Goal: Task Accomplishment & Management: Manage account settings

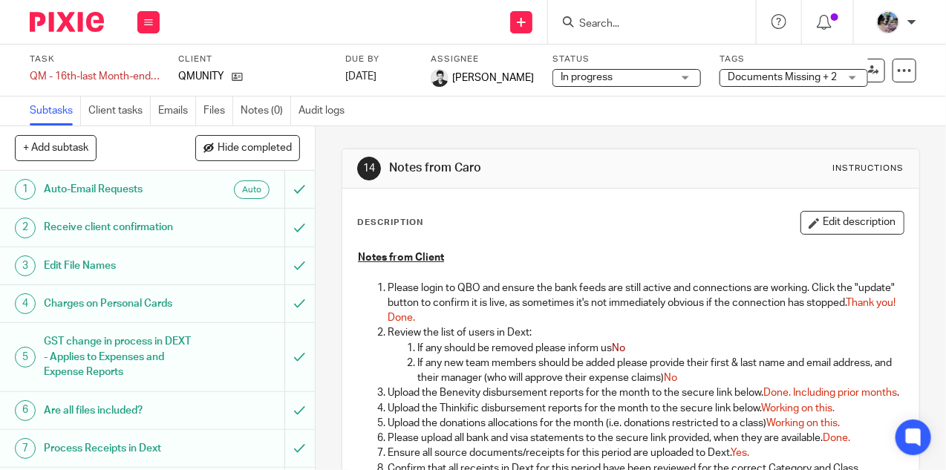
scroll to position [508, 0]
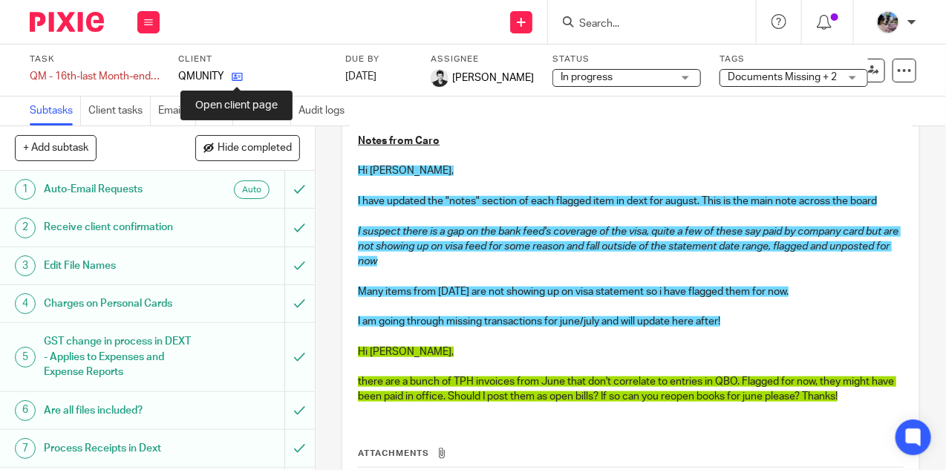
click at [236, 74] on icon at bounding box center [237, 76] width 11 height 11
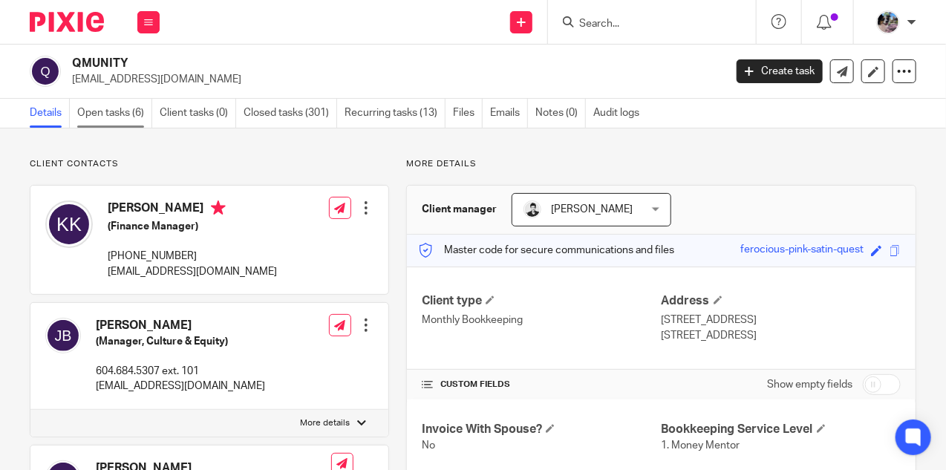
click at [125, 114] on link "Open tasks (6)" at bounding box center [114, 113] width 75 height 29
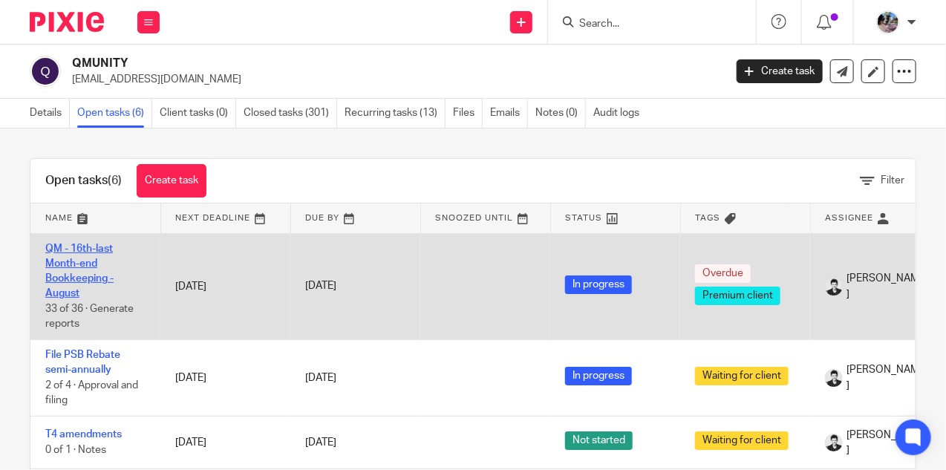
click at [82, 261] on link "QM - 16th-last Month-end Bookkeeping - August" at bounding box center [79, 272] width 68 height 56
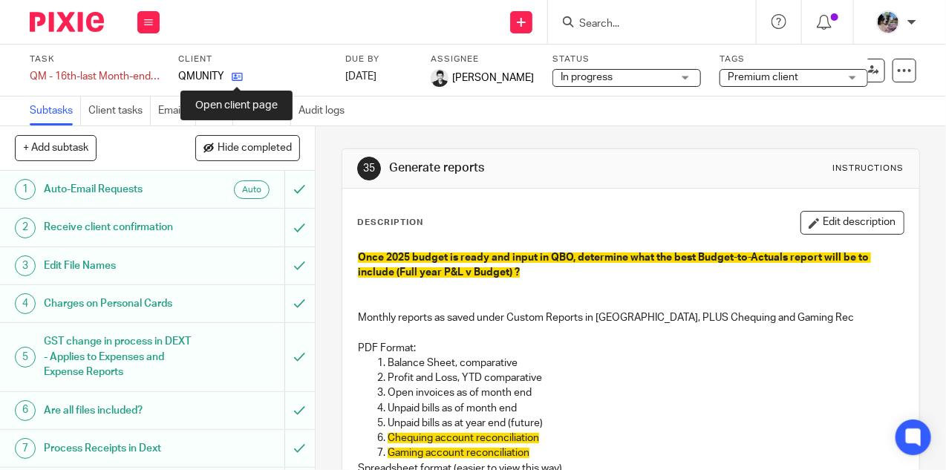
click at [238, 77] on icon at bounding box center [237, 76] width 11 height 11
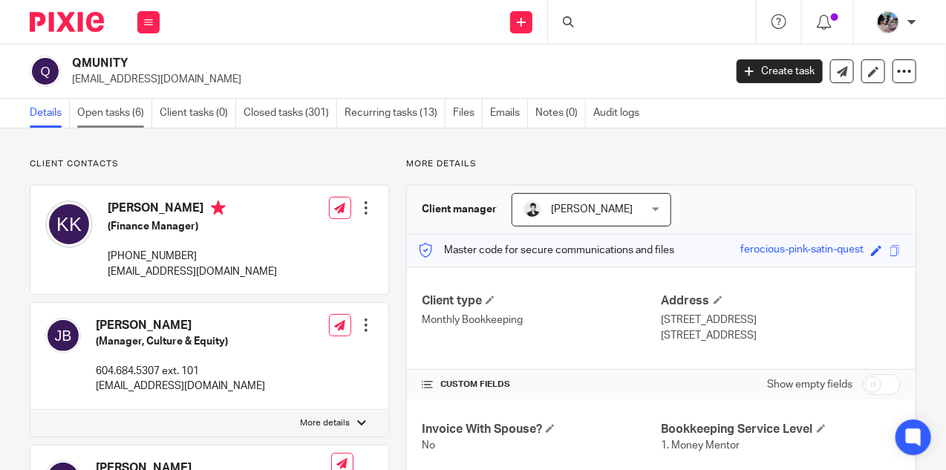
click at [117, 117] on link "Open tasks (6)" at bounding box center [114, 113] width 75 height 29
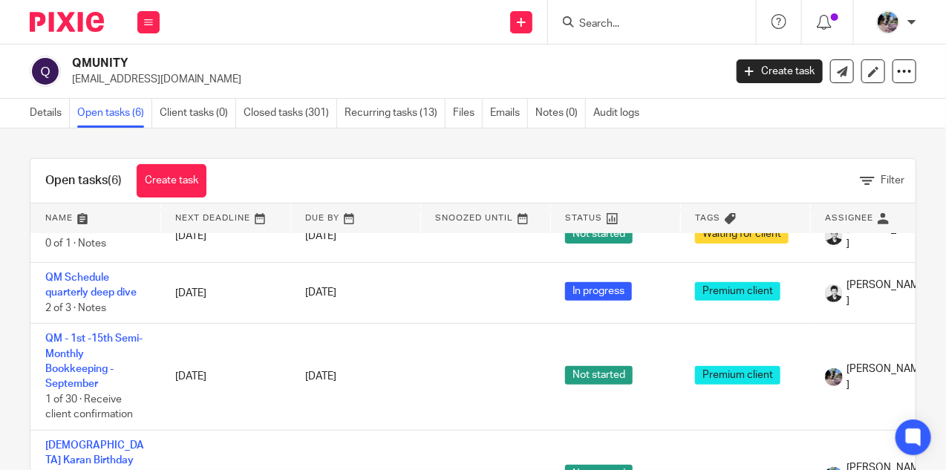
scroll to position [223, 0]
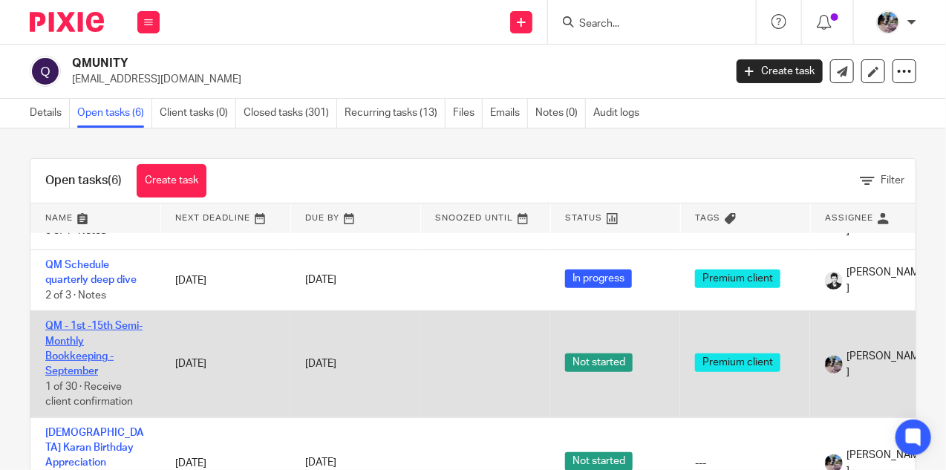
click at [69, 347] on link "QM - 1st -15th Semi-Monthly Bookkeeping - September" at bounding box center [93, 349] width 97 height 56
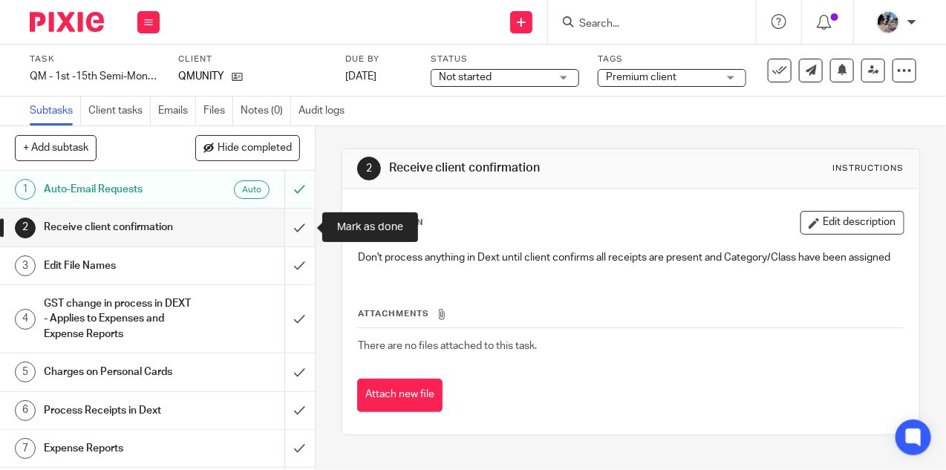
click at [286, 238] on input "submit" at bounding box center [157, 227] width 315 height 37
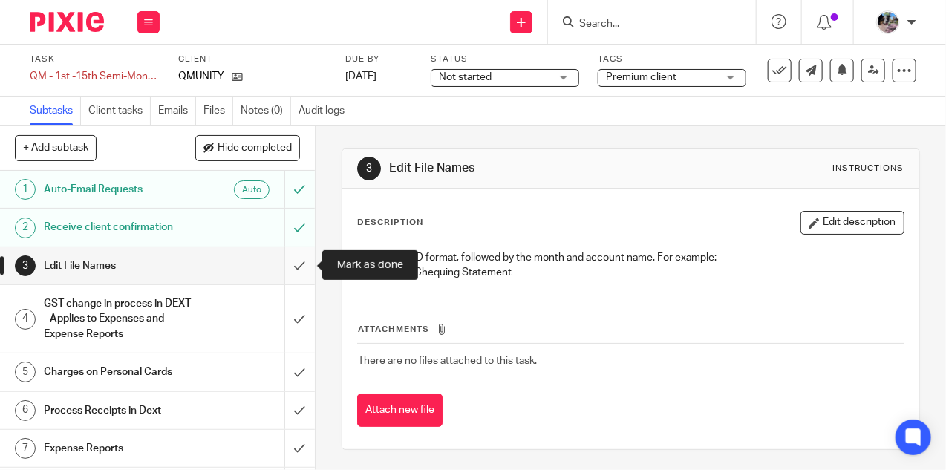
click at [302, 262] on input "submit" at bounding box center [157, 265] width 315 height 37
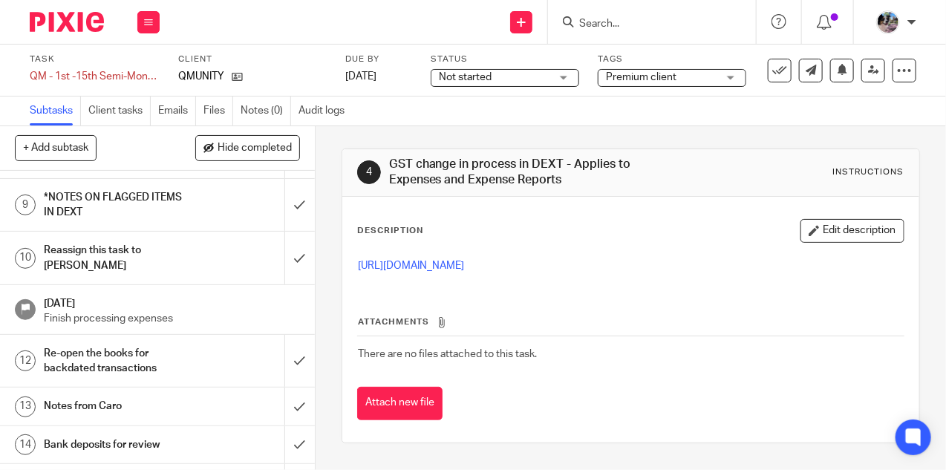
scroll to position [350, 0]
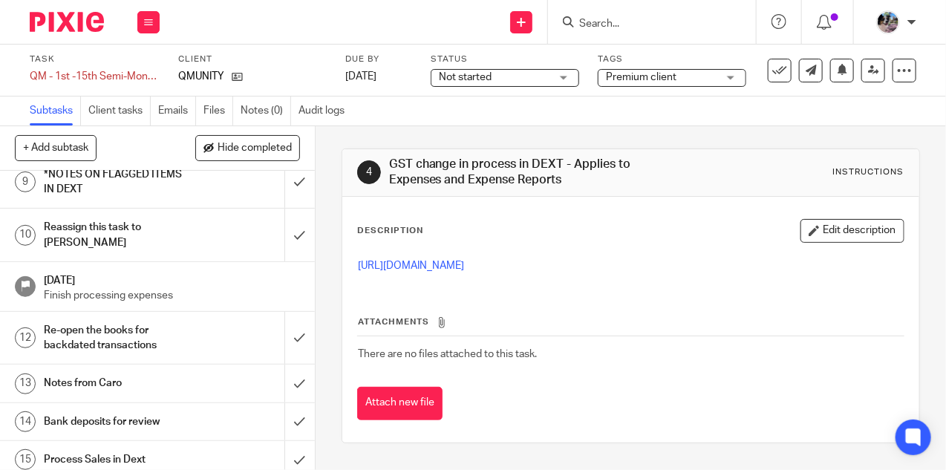
click at [186, 372] on h1 "Notes from Caro" at bounding box center [119, 383] width 151 height 22
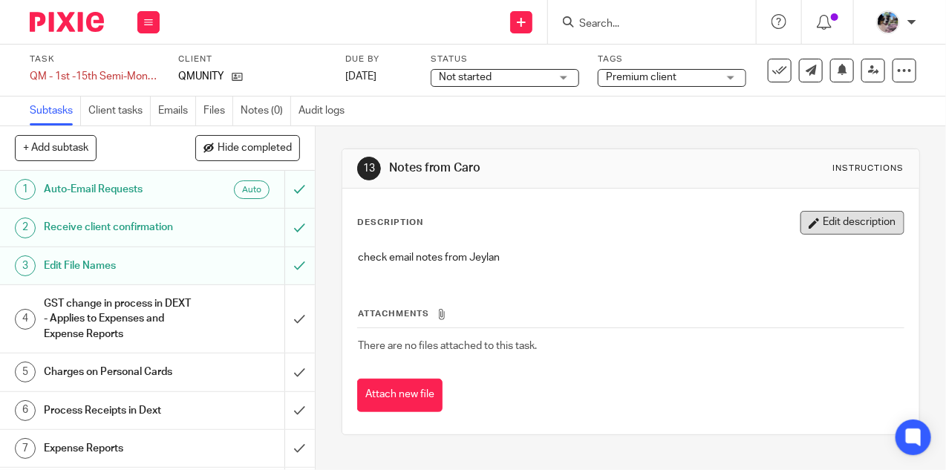
click at [840, 220] on button "Edit description" at bounding box center [852, 223] width 104 height 24
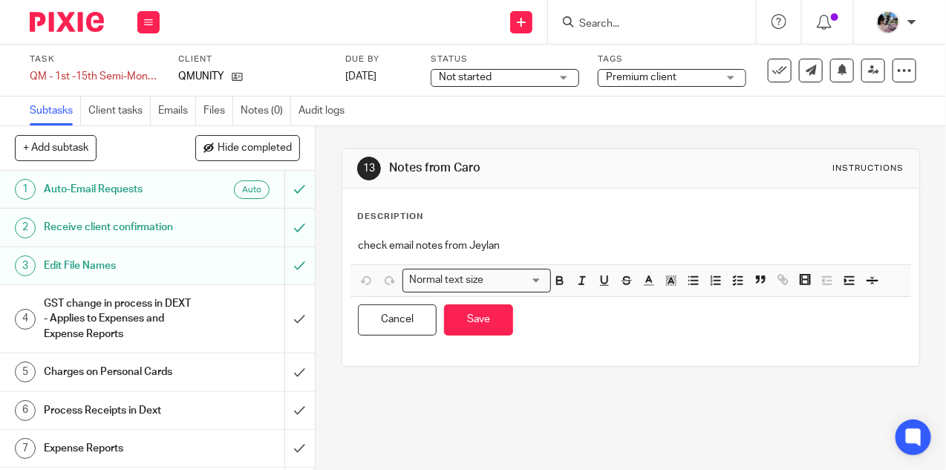
click at [398, 250] on p "check email notes from Jeylan" at bounding box center [631, 245] width 546 height 15
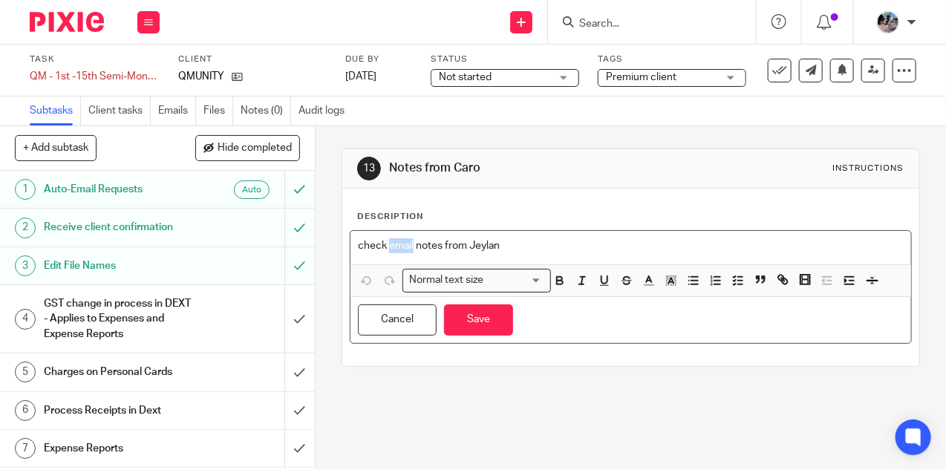
click at [398, 250] on p "check email notes from Jeylan" at bounding box center [631, 245] width 546 height 15
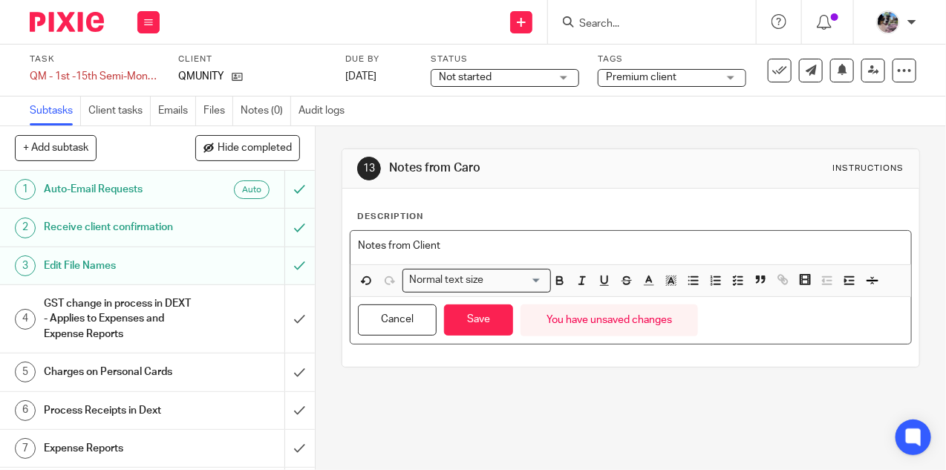
click at [379, 244] on p "Notes from Client" at bounding box center [631, 245] width 546 height 15
click at [601, 277] on icon "button" at bounding box center [604, 279] width 6 height 7
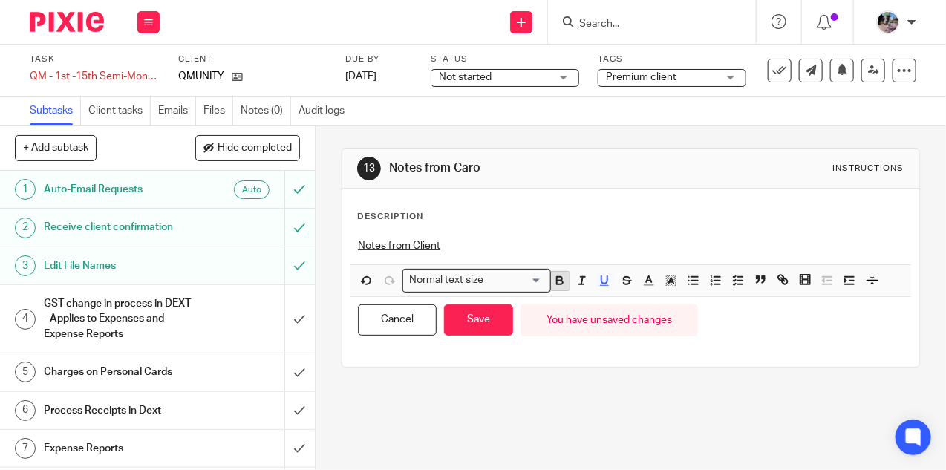
click at [562, 277] on icon "button" at bounding box center [559, 279] width 5 height 4
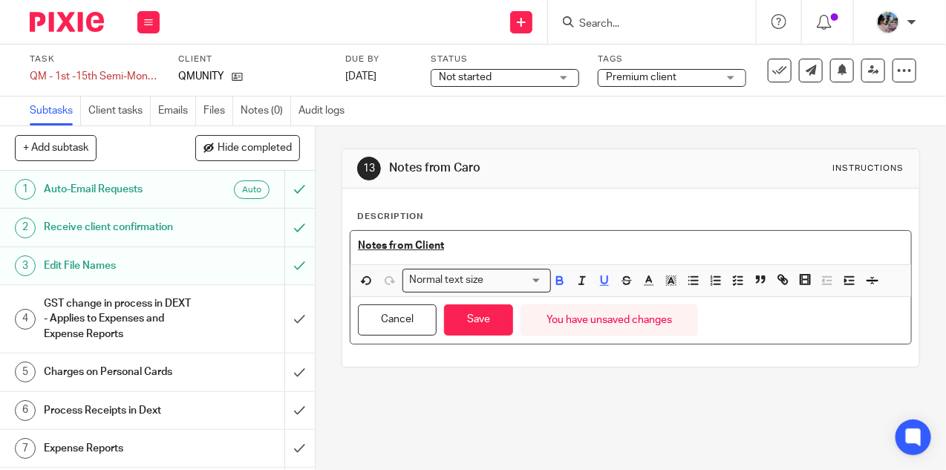
click at [540, 241] on p "Notes from Client" at bounding box center [631, 245] width 546 height 15
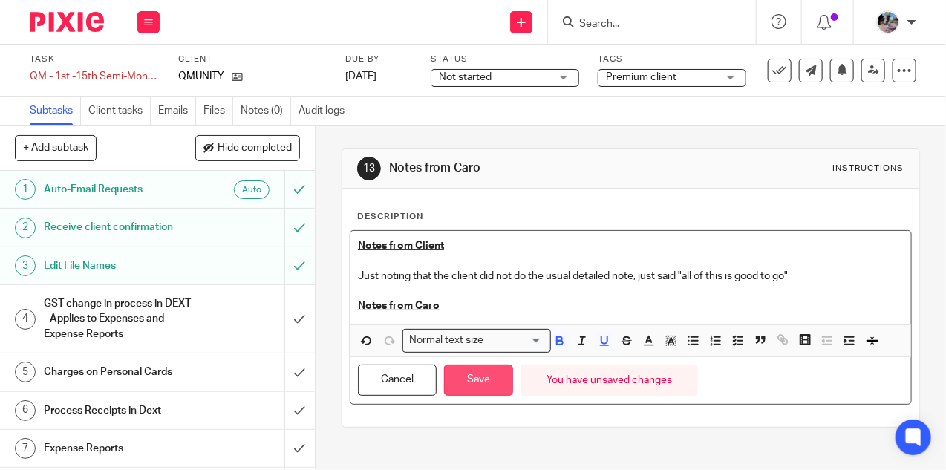
click at [486, 374] on button "Save" at bounding box center [478, 381] width 69 height 32
